Goal: Task Accomplishment & Management: Manage account settings

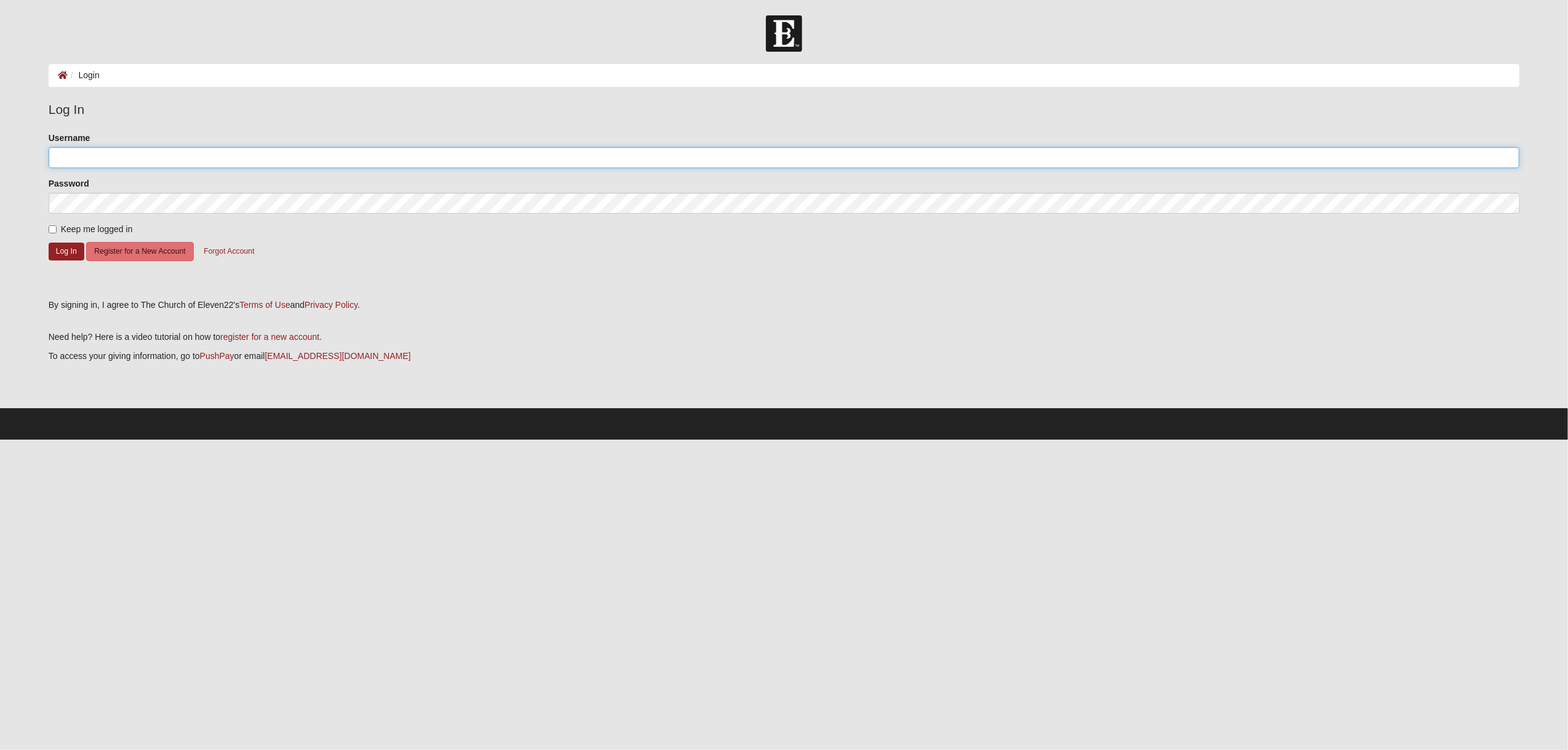
click at [60, 156] on input "Username" at bounding box center [784, 157] width 1472 height 21
click at [49, 242] on button "Log In" at bounding box center [67, 251] width 35 height 18
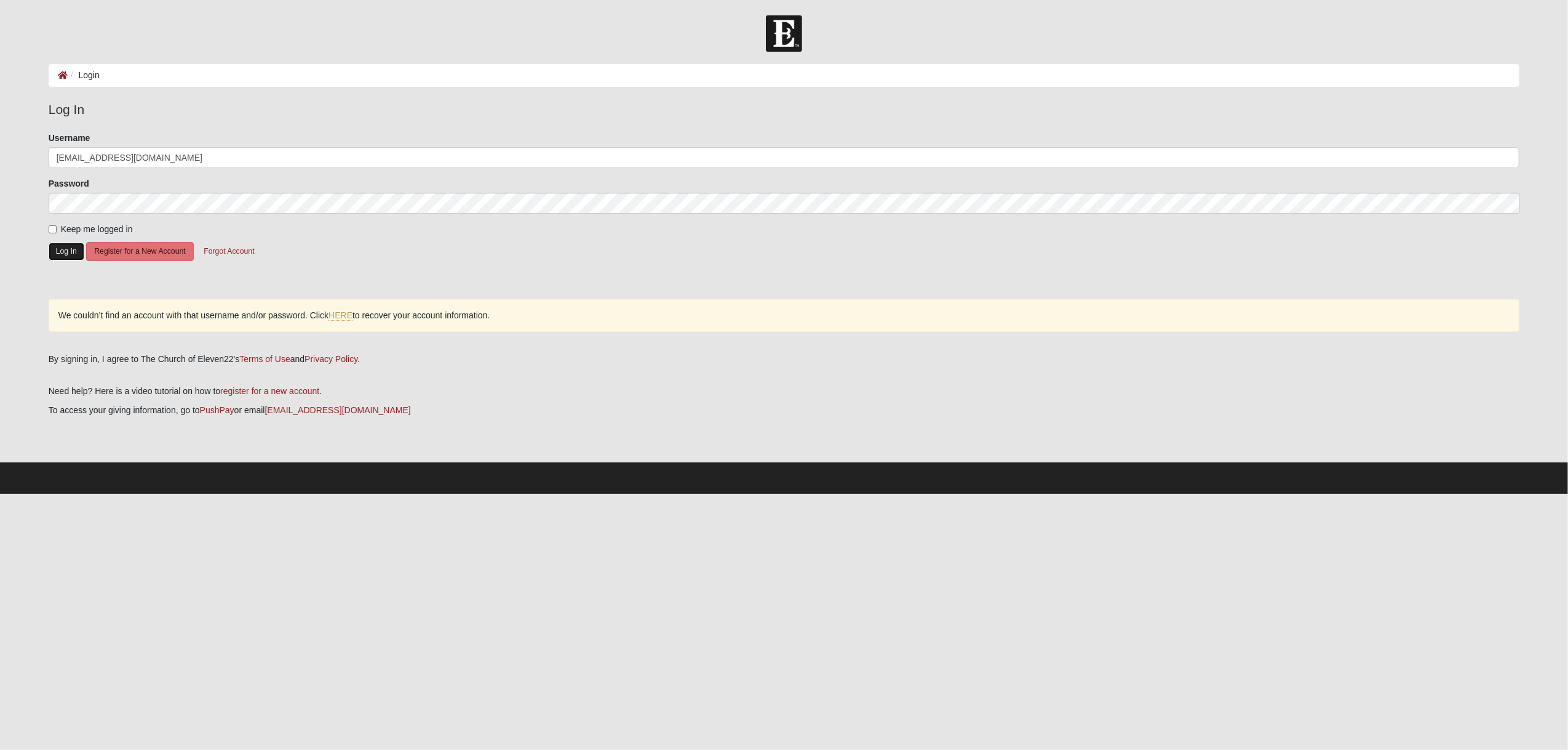
click at [65, 251] on button "Log In" at bounding box center [67, 251] width 35 height 18
click at [121, 154] on input "[EMAIL_ADDRESS][DOMAIN_NAME]" at bounding box center [784, 157] width 1472 height 21
type input "h"
type input "hajbaez"
click at [49, 242] on button "Log In" at bounding box center [67, 251] width 35 height 18
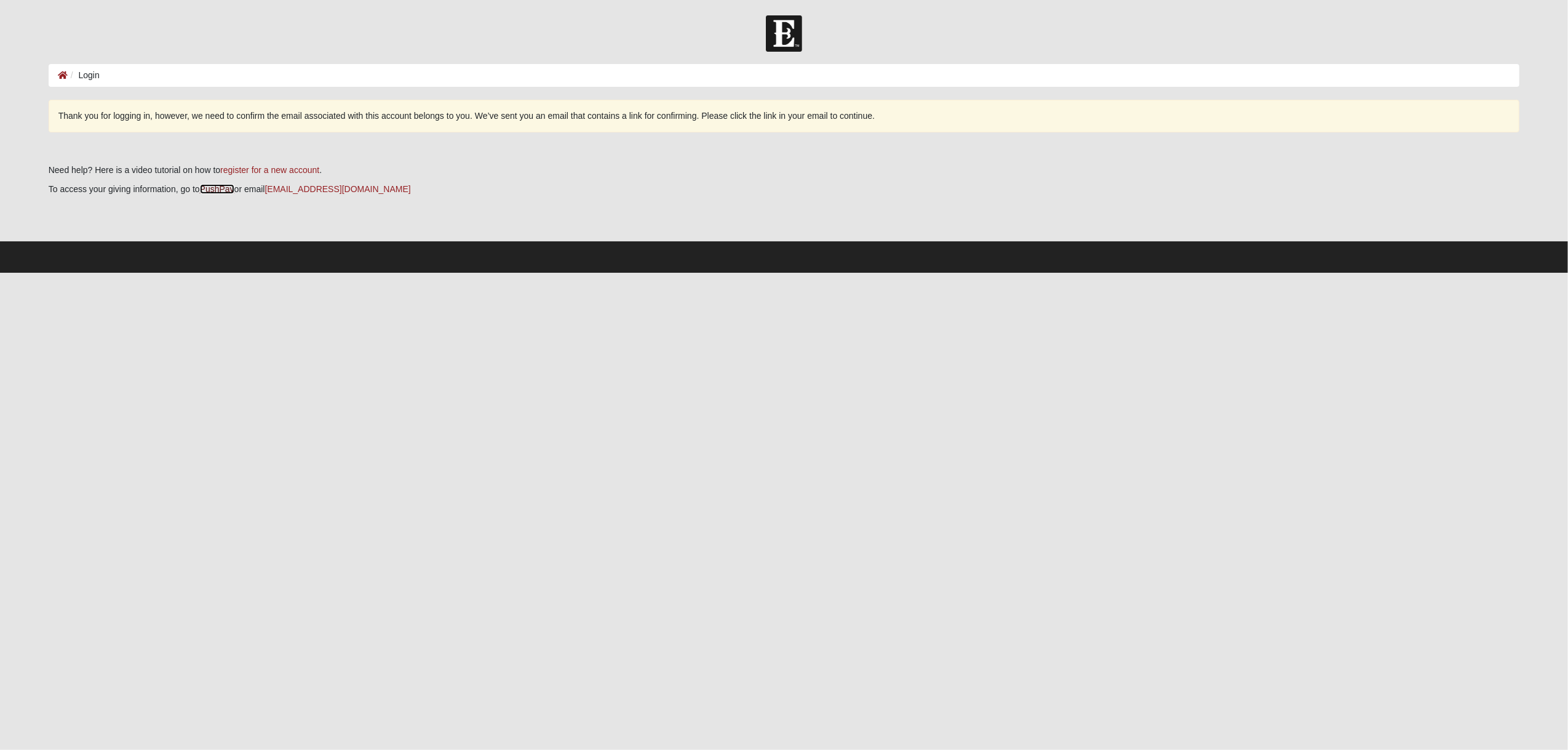
click at [219, 186] on link "PushPay" at bounding box center [217, 189] width 35 height 10
